Goal: Check status: Check status

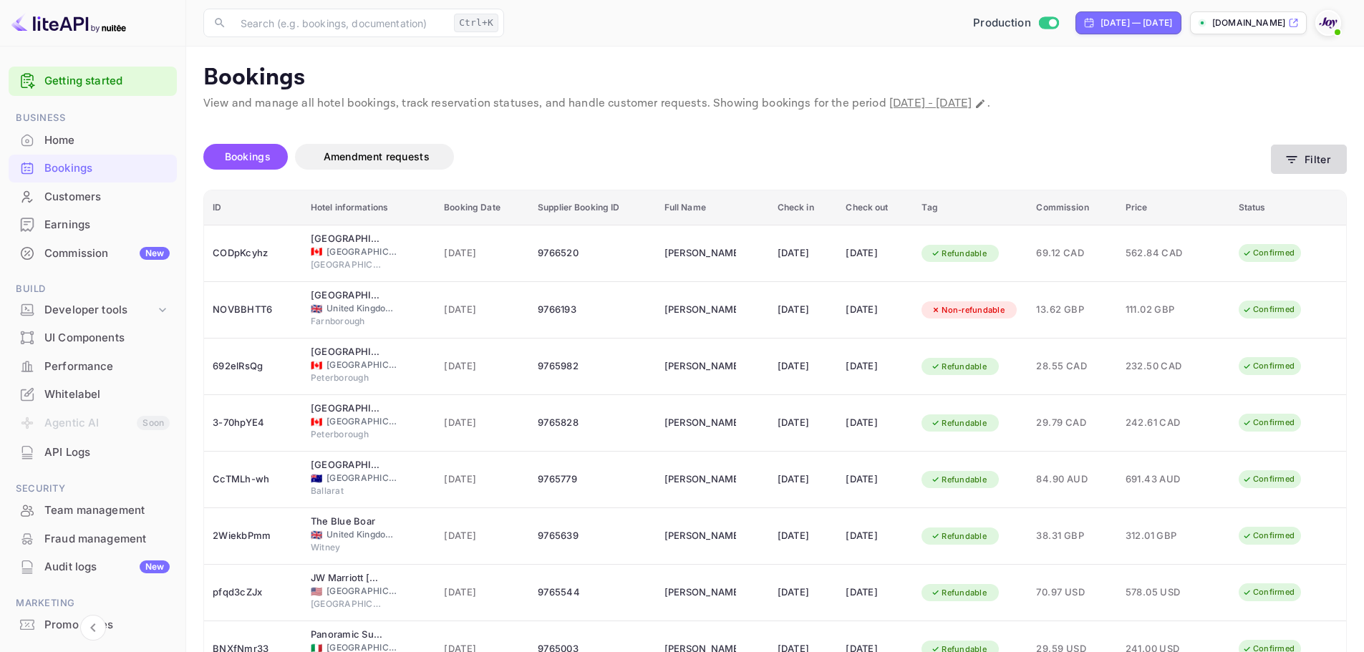
click at [1312, 160] on button "Filter" at bounding box center [1309, 159] width 76 height 29
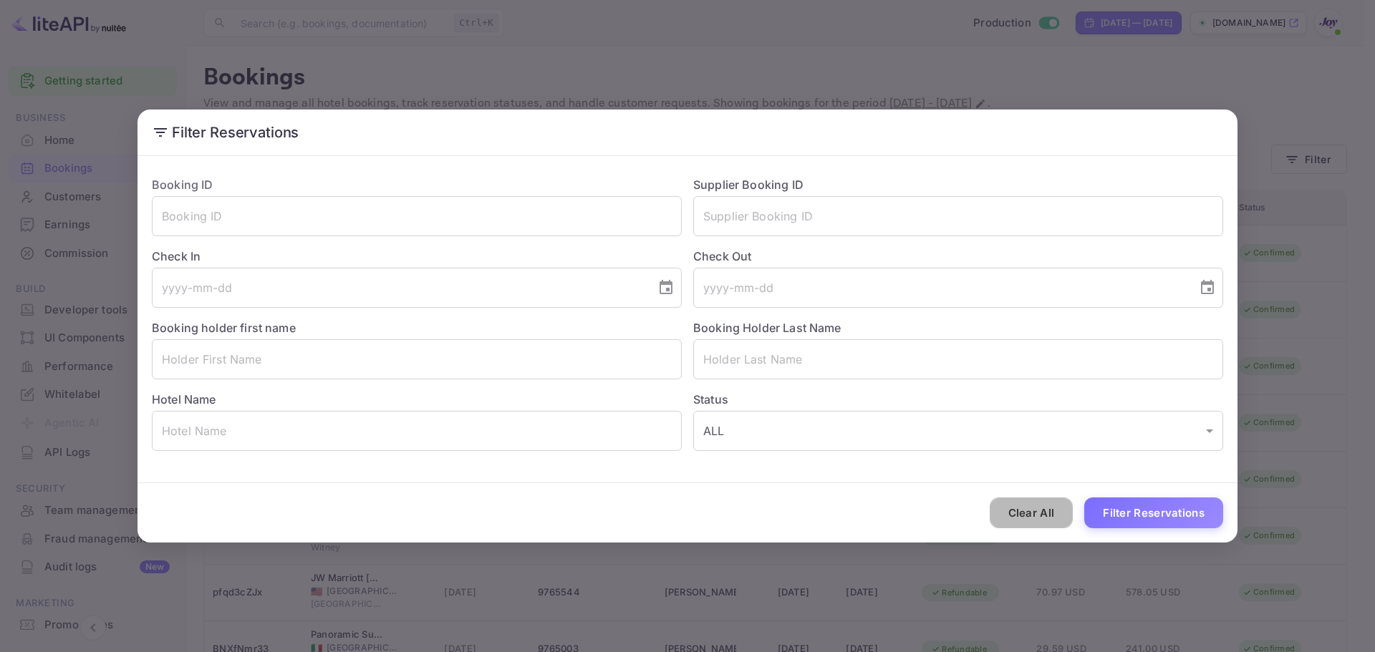
click at [1040, 516] on button "Clear All" at bounding box center [1031, 513] width 84 height 31
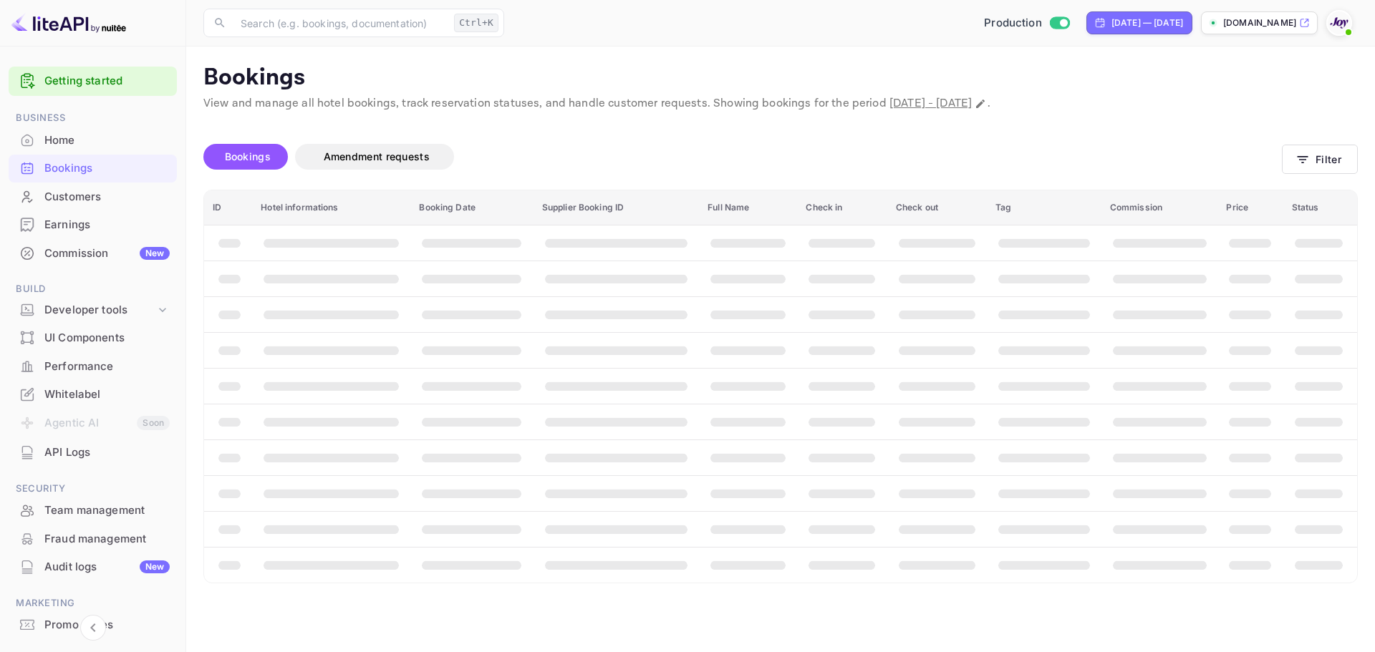
click at [571, 51] on main "Bookings View and manage all hotel bookings, track reservation statuses, and ha…" at bounding box center [780, 350] width 1188 height 606
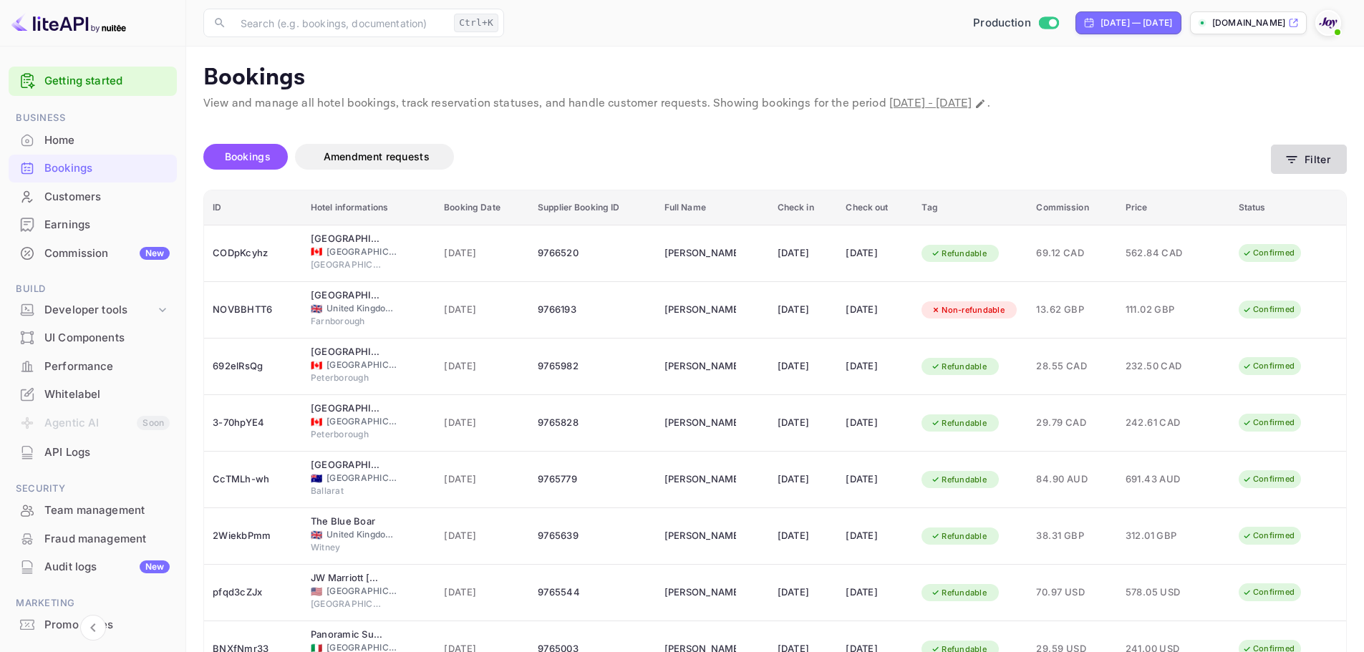
click at [1309, 158] on button "Filter" at bounding box center [1309, 159] width 76 height 29
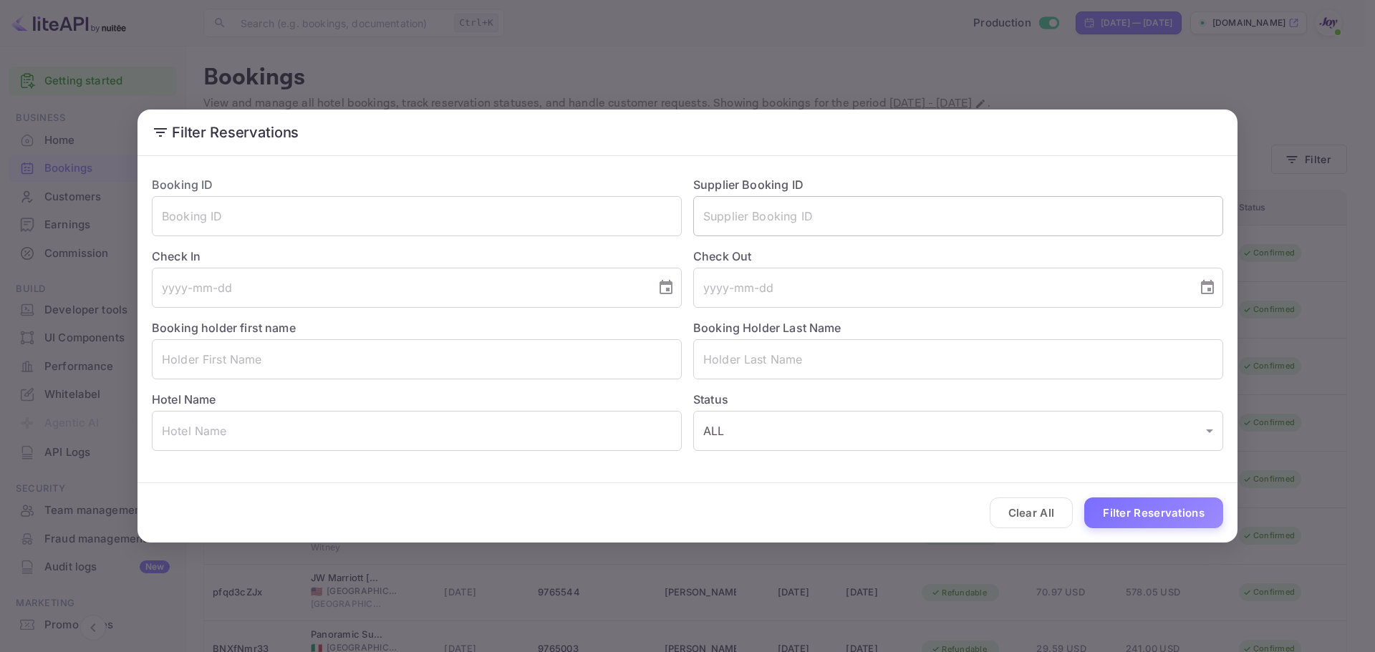
click at [765, 215] on input "text" at bounding box center [958, 216] width 530 height 40
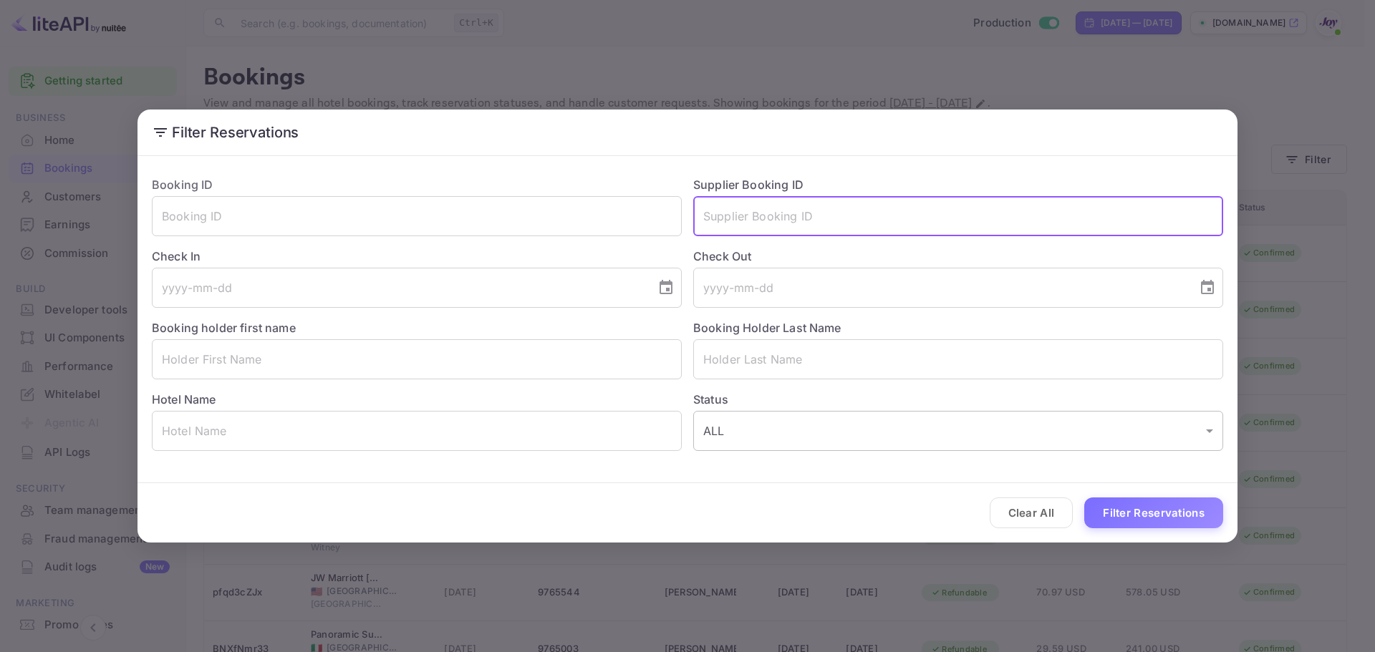
paste input "9466990"
type input "9466990"
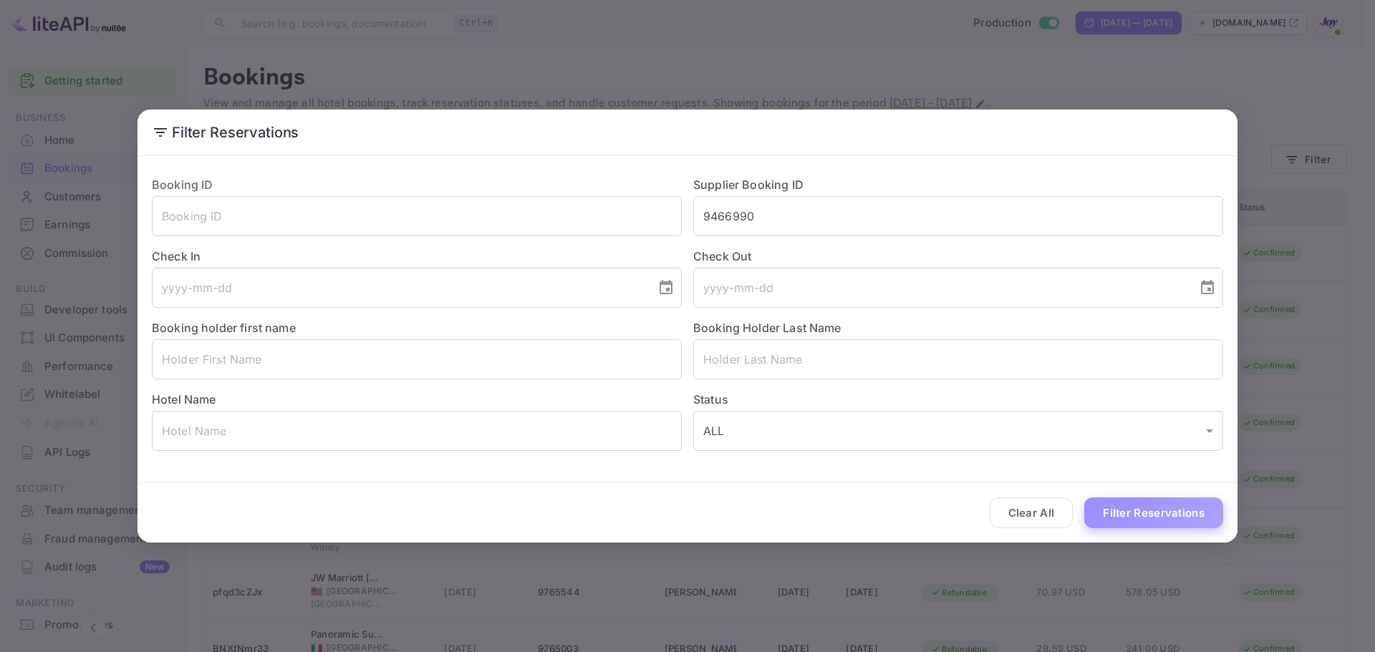
click at [1123, 512] on button "Filter Reservations" at bounding box center [1153, 513] width 139 height 31
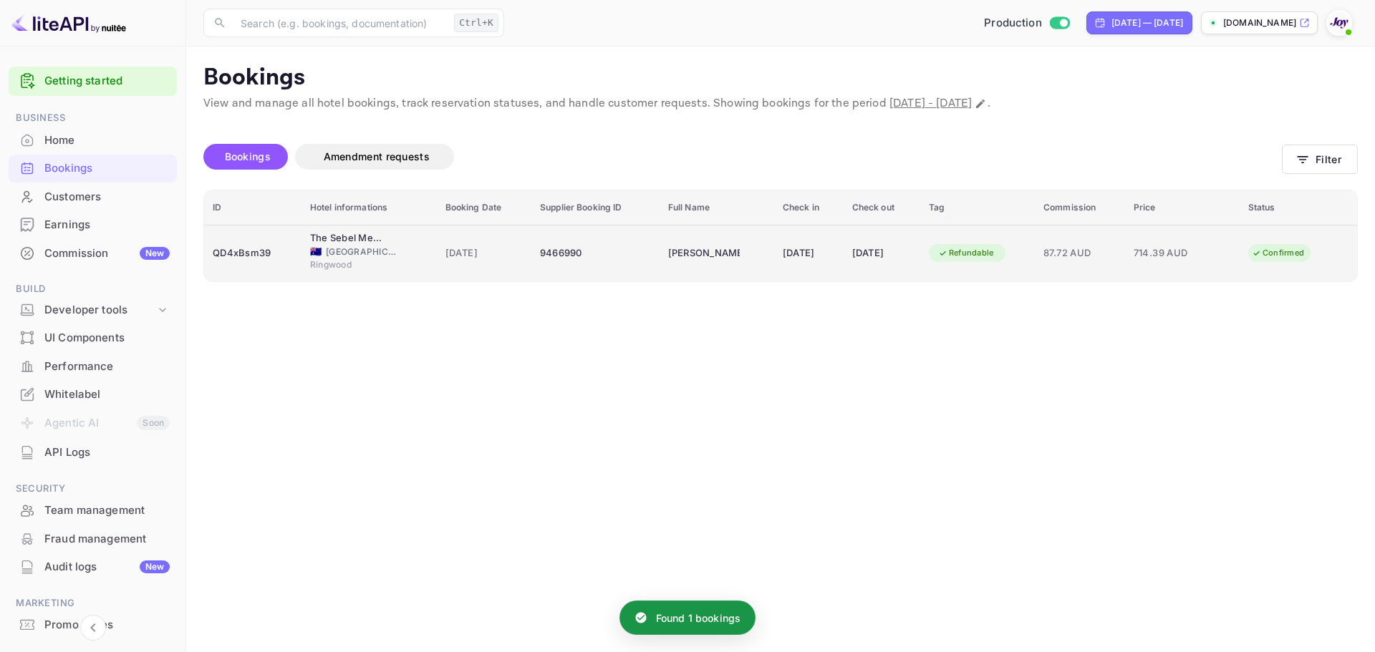
click at [596, 266] on td "9466990" at bounding box center [595, 253] width 128 height 57
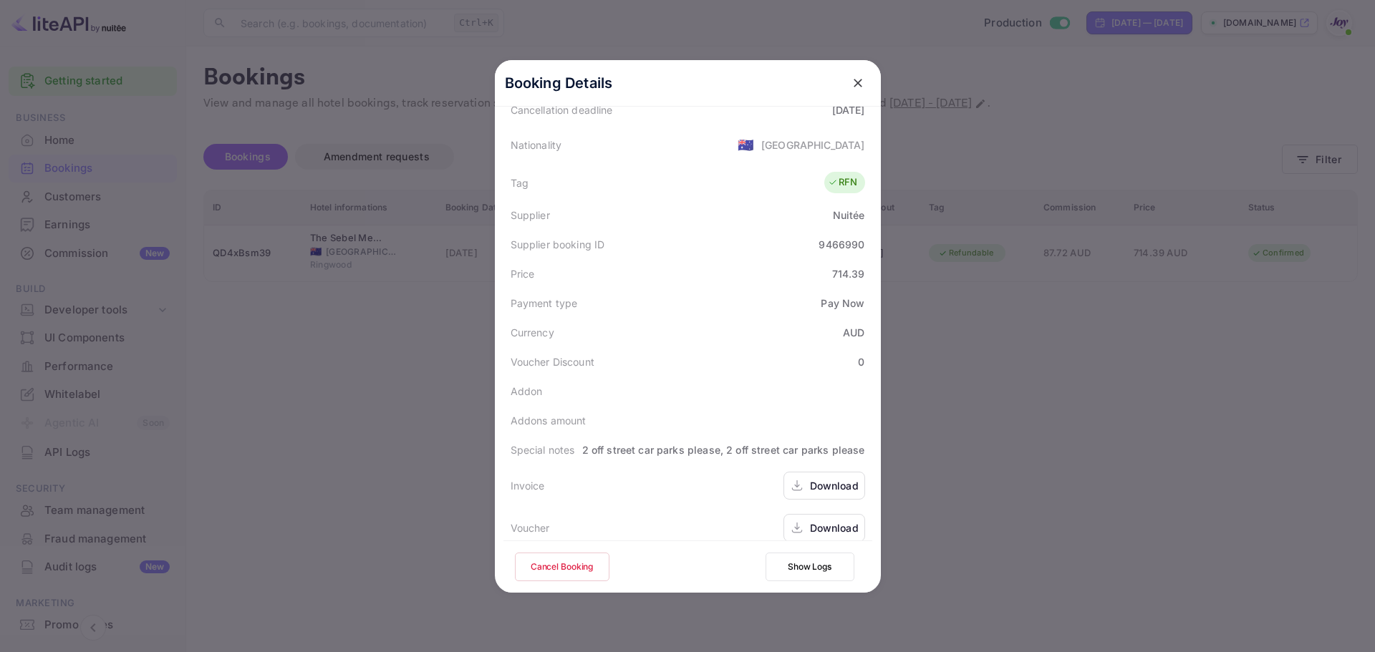
scroll to position [347, 0]
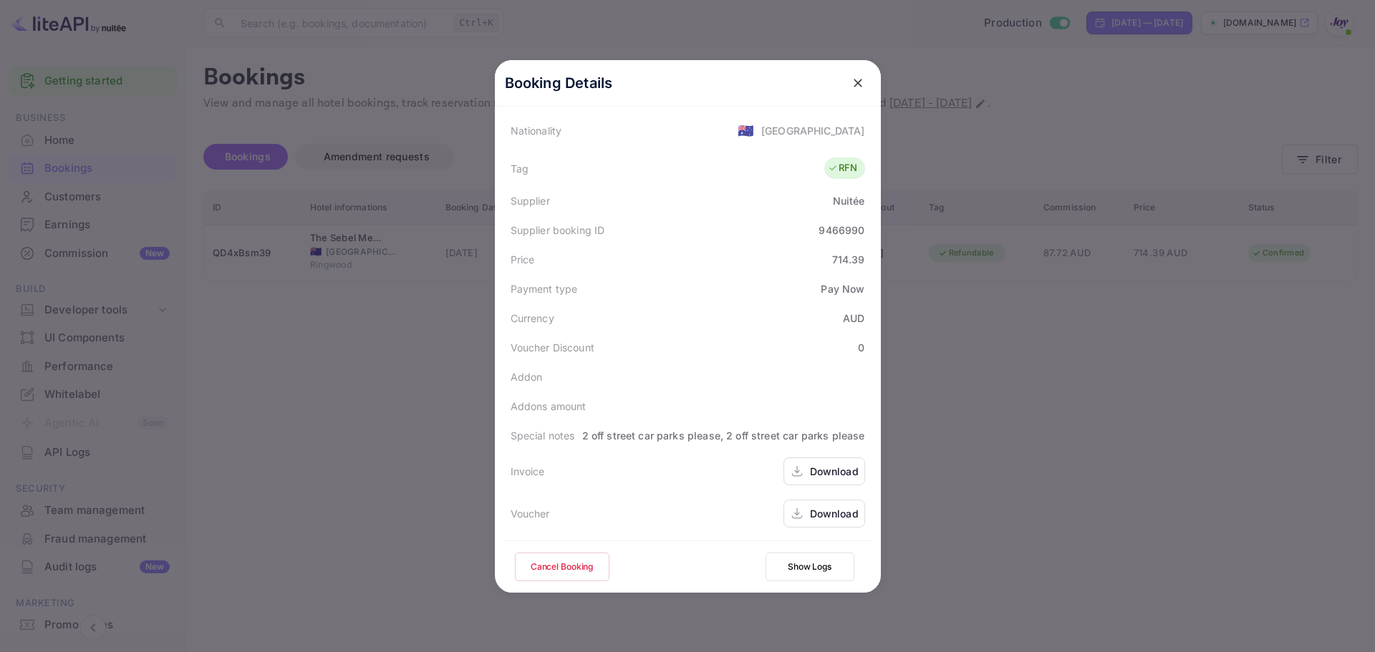
click at [823, 473] on div "Download" at bounding box center [834, 471] width 49 height 15
click at [810, 518] on div "Download" at bounding box center [834, 513] width 49 height 15
click at [864, 77] on div at bounding box center [858, 83] width 26 height 26
click at [859, 80] on button "close" at bounding box center [858, 83] width 26 height 26
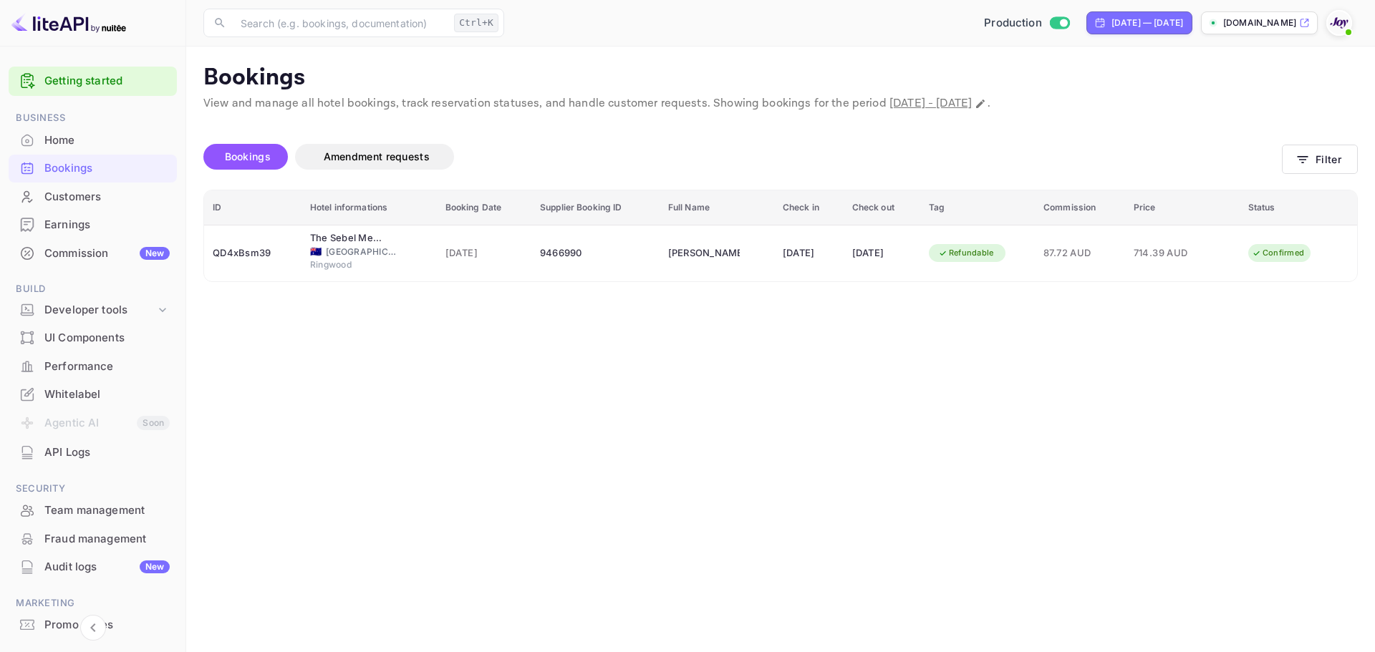
click at [1364, 154] on main "Bookings View and manage all hotel bookings, track reservation statuses, and ha…" at bounding box center [780, 350] width 1188 height 606
click at [1341, 159] on button "Filter" at bounding box center [1320, 159] width 76 height 29
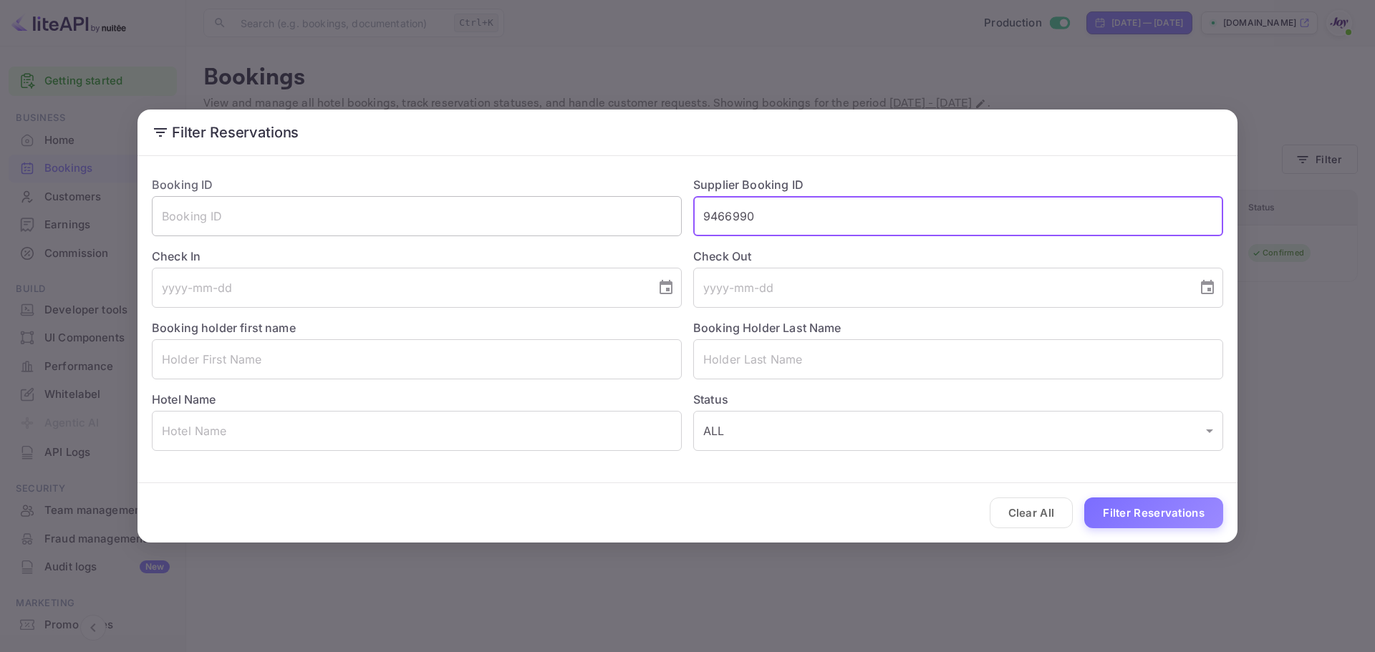
drag, startPoint x: 782, startPoint y: 209, endPoint x: 503, endPoint y: 203, distance: 279.3
click at [503, 203] on div "Booking ID ​ Supplier Booking ID 9466990 ​ Check In ​ Check Out ​ Booking holde…" at bounding box center [681, 308] width 1082 height 286
paste input "7699025"
type input "7699025"
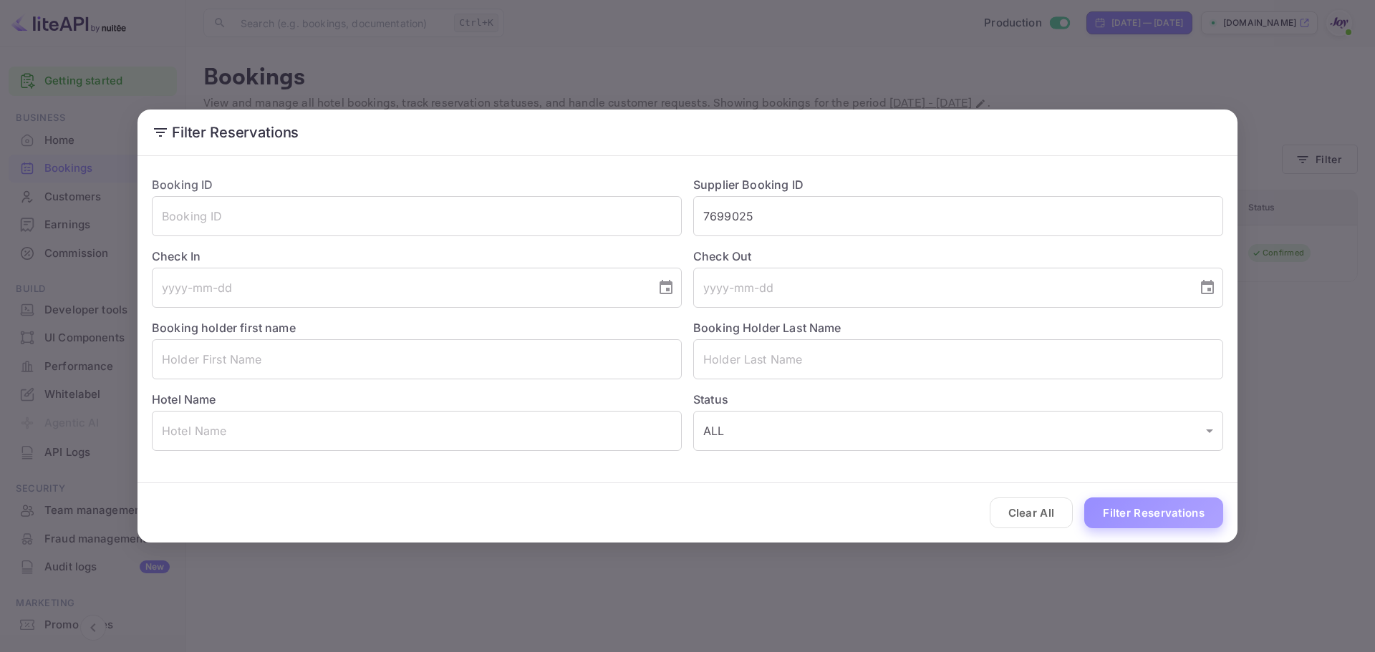
click at [1140, 508] on button "Filter Reservations" at bounding box center [1153, 513] width 139 height 31
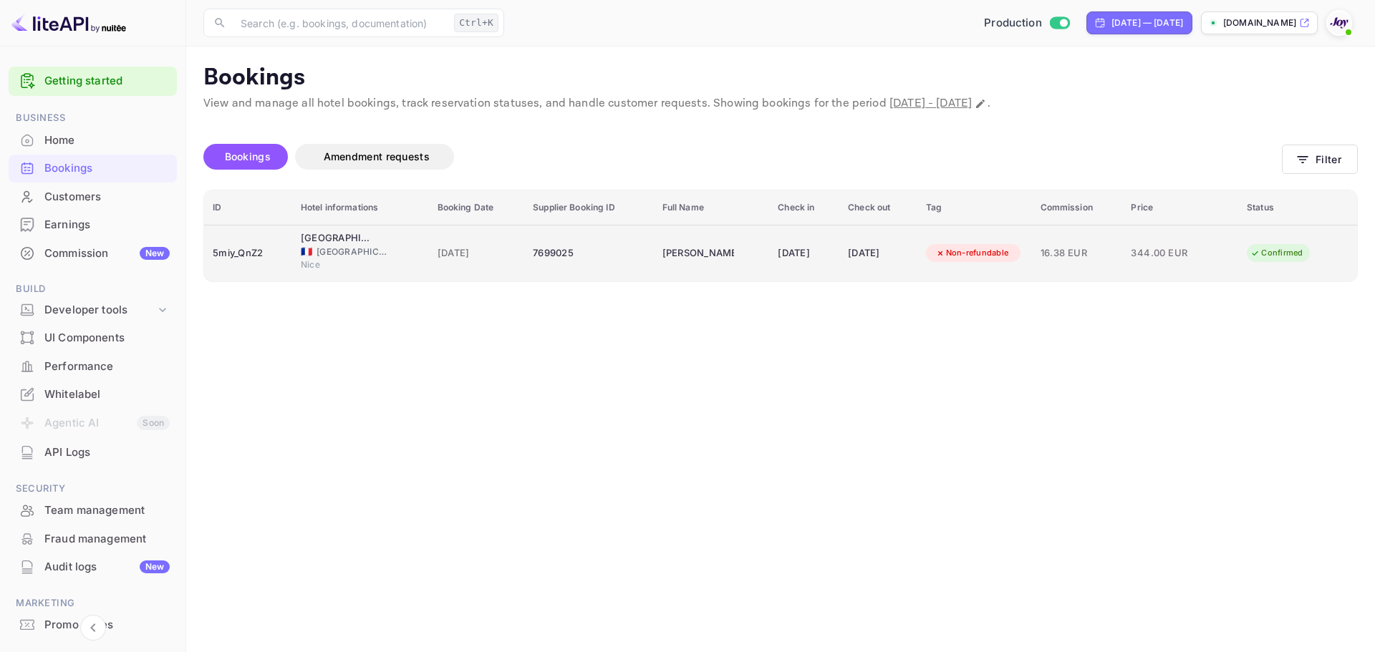
click at [524, 263] on td "7699025" at bounding box center [589, 253] width 130 height 57
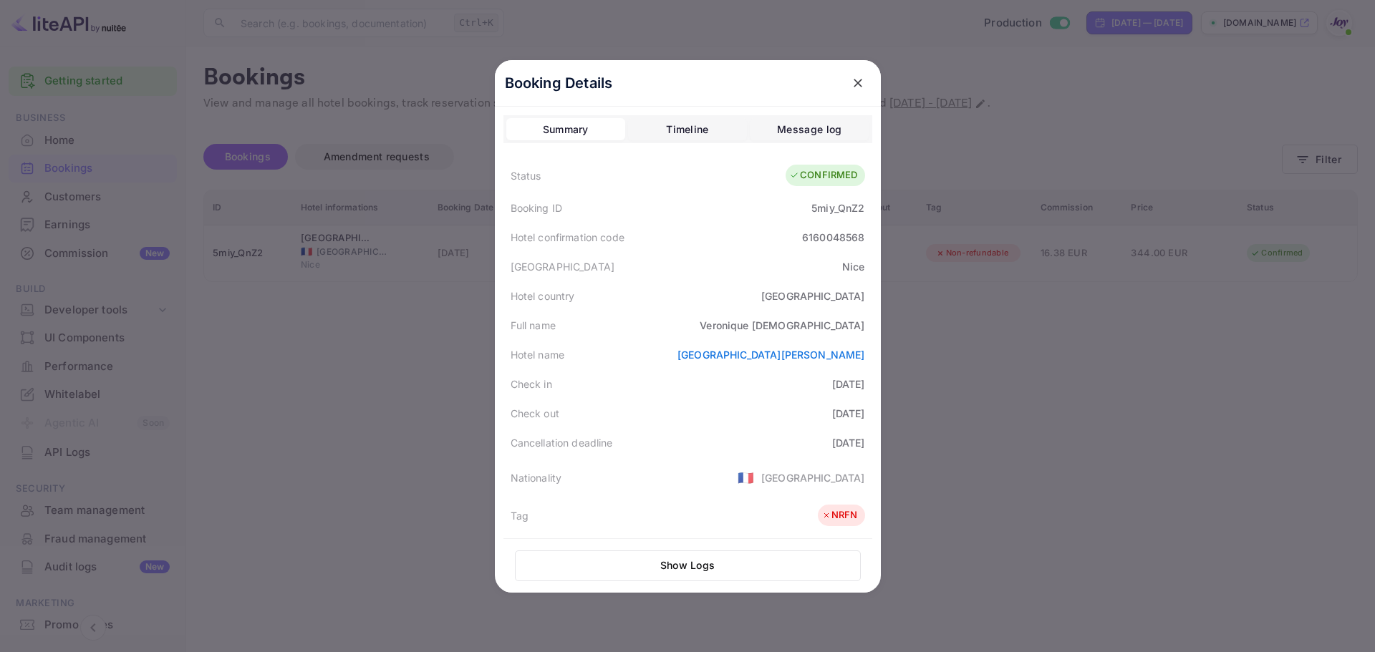
click at [1072, 373] on div at bounding box center [687, 326] width 1375 height 652
